Goal: Task Accomplishment & Management: Complete application form

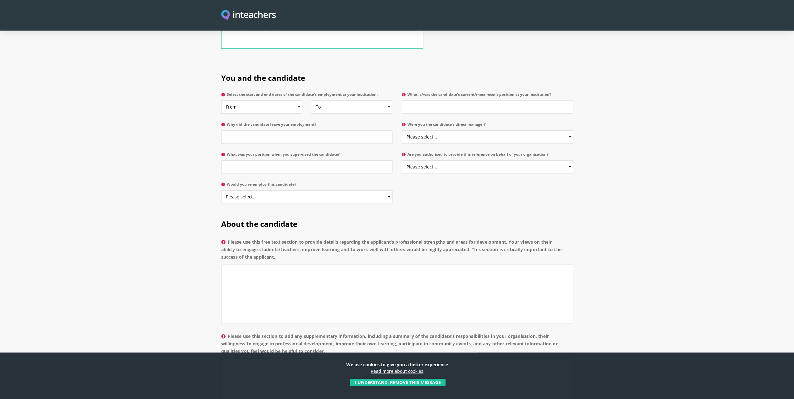
scroll to position [156, 0]
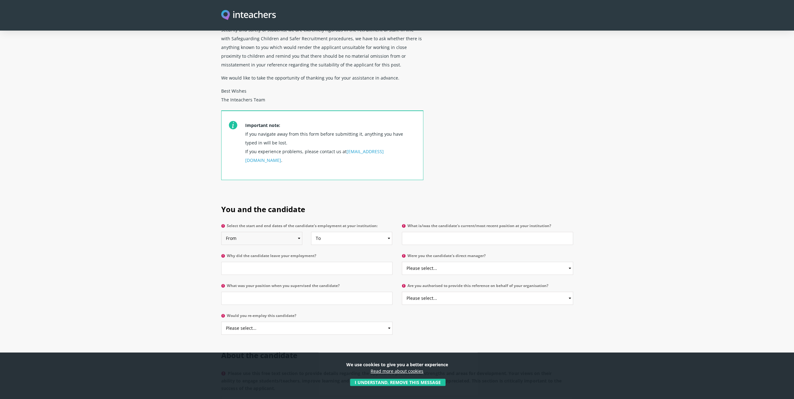
click at [296, 232] on select "From 2025 2024 2023 2022 2021 2020 2019 2018 2017 2016 2015 2014 2013 2012 2011…" at bounding box center [261, 238] width 81 height 13
select select "2021"
click at [221, 232] on select "From 2025 2024 2023 2022 2021 2020 2019 2018 2017 2016 2015 2014 2013 2012 2011…" at bounding box center [261, 238] width 81 height 13
click at [338, 232] on select "To Currently 2025 2024 2023 2022 2021 2020 2019 2018 2017 2016 2015 2014 2013 2…" at bounding box center [351, 238] width 81 height 13
select select "2025"
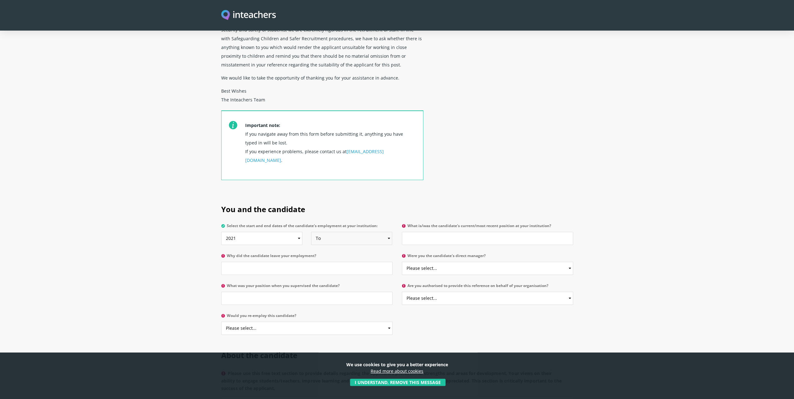
click at [311, 232] on select "To Currently 2025 2024 2023 2022 2021 2020 2019 2018 2017 2016 2015 2014 2013 2…" at bounding box center [351, 238] width 81 height 13
click at [459, 232] on input "What is/was the candidate's current/most recent position at your institution?" at bounding box center [487, 238] width 171 height 13
type input "Digital Manufacturing Degree Apprentice"
type input "Apprenticeship finished"
select select "No"
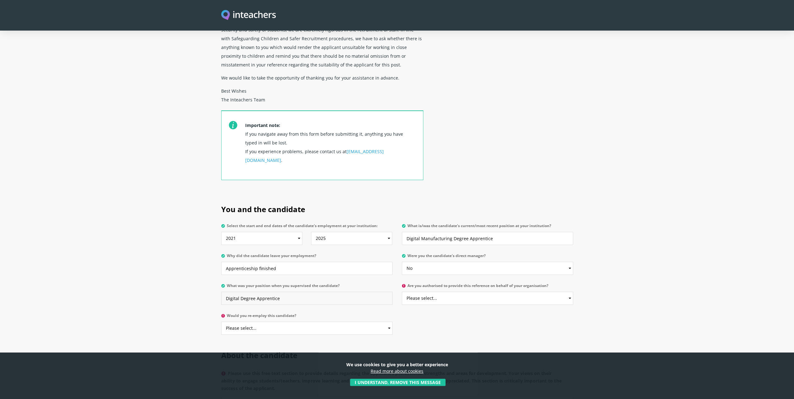
type input "Digital Degree Apprentice"
select select "Yes"
click at [403, 380] on button "I understand, remove this message" at bounding box center [397, 382] width 95 height 7
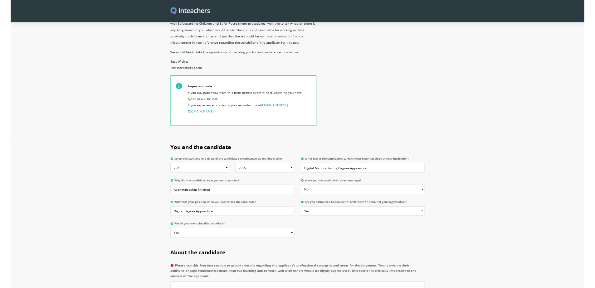
scroll to position [343, 0]
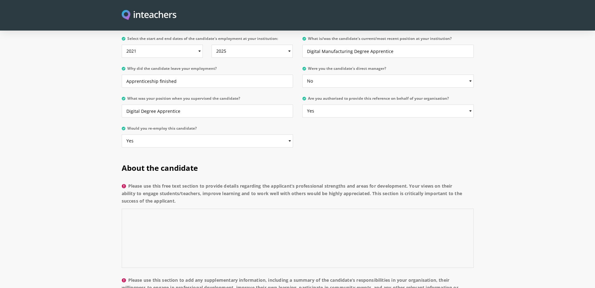
click at [180, 209] on textarea "Please use this free text section to provide details regarding the applicant’s …" at bounding box center [298, 238] width 352 height 59
paste textarea "[PERSON_NAME] has and excellent ability to learn new concepts, tools and techni…"
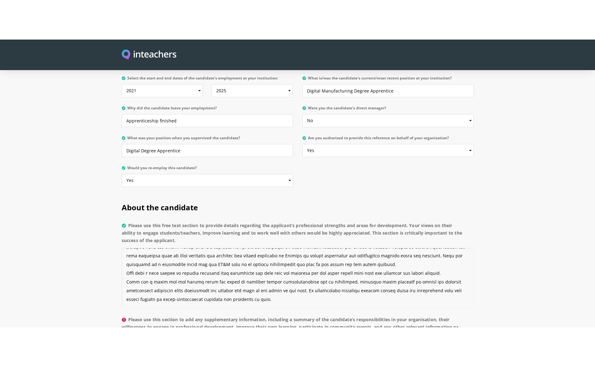
scroll to position [26, 0]
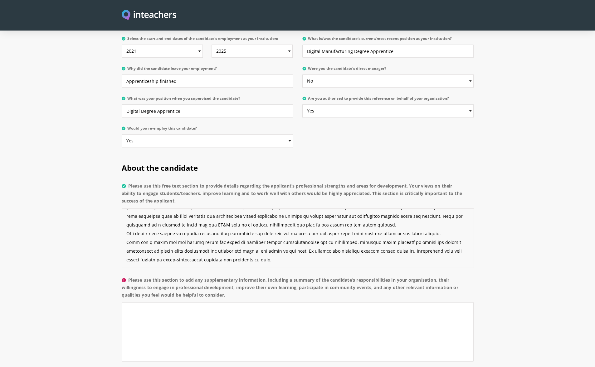
click at [241, 209] on textarea "Please use this free text section to provide details regarding the applicant’s …" at bounding box center [298, 238] width 352 height 59
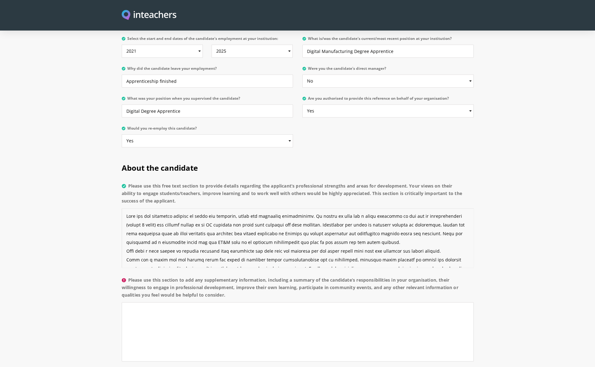
drag, startPoint x: 235, startPoint y: 233, endPoint x: 77, endPoint y: 147, distance: 179.9
click at [77, 154] on section "About the candidate Please use this free text section to provide details regard…" at bounding box center [297, 298] width 595 height 288
paste textarea "demonstrated an excellent ability to quickly learn new concepts, tools, and tec…"
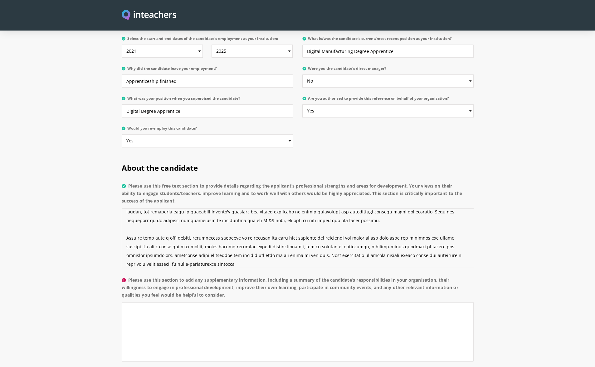
type textarea "[PERSON_NAME] has demonstrated an excellent ability to quickly learn new concep…"
click at [220, 303] on textarea "Please use this section to add any supplementary information, including a summa…" at bounding box center [298, 332] width 352 height 59
paste textarea "UX Responsibilities: Conduct user testing and research to gather insights and i…"
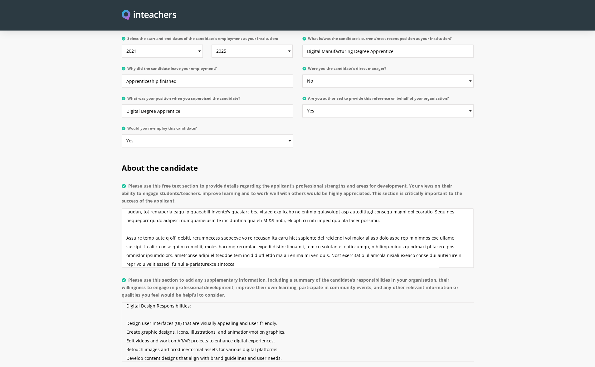
scroll to position [0, 0]
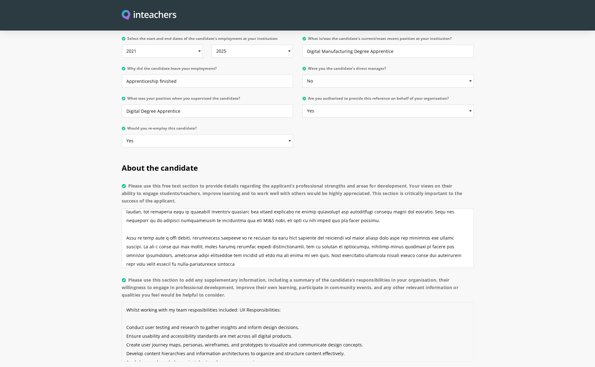
click at [235, 303] on textarea "Whilst working with my team resposibilities included: UX Responsibilities: Cond…" at bounding box center [298, 332] width 352 height 59
drag, startPoint x: 276, startPoint y: 293, endPoint x: 236, endPoint y: 294, distance: 40.3
click at [236, 303] on textarea "Whilst working with my team resposibilities included: UX Responsibilities: Cond…" at bounding box center [298, 332] width 352 height 59
click at [126, 310] on textarea "Whilst working with my team resposibilities included: Conduct user testing and …" at bounding box center [298, 332] width 352 height 59
drag, startPoint x: 126, startPoint y: 311, endPoint x: 141, endPoint y: 319, distance: 16.9
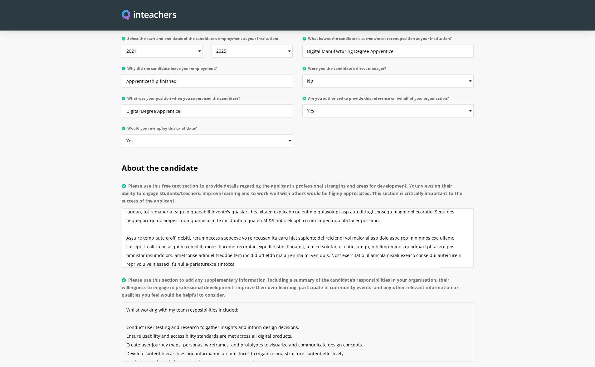
click at [141, 319] on textarea "Whilst working with my team resposibilities included: Conduct user testing and …" at bounding box center [298, 332] width 352 height 59
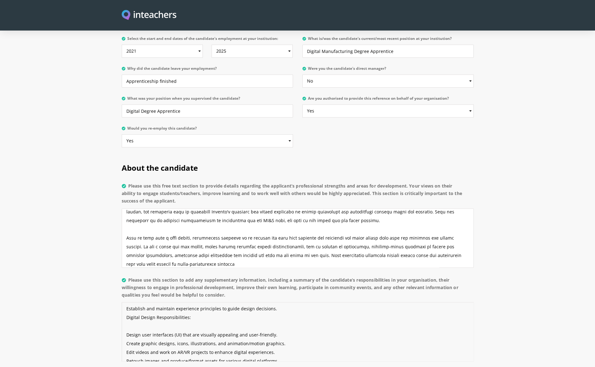
drag, startPoint x: 193, startPoint y: 310, endPoint x: 119, endPoint y: 298, distance: 75.2
click at [120, 296] on div "About the candidate Please use this free text section to provide details regard…" at bounding box center [297, 298] width 359 height 288
type textarea "Whilst working with my team resposibilities included: Conduct user testing and …"
